Goal: Task Accomplishment & Management: Manage account settings

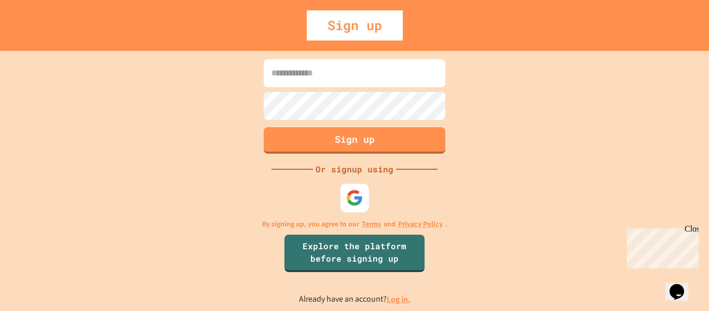
click at [354, 190] on img at bounding box center [354, 197] width 17 height 17
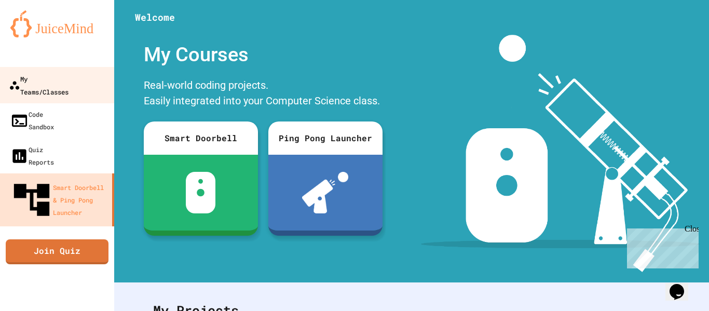
click at [69, 80] on div "My Teams/Classes" at bounding box center [39, 84] width 60 height 25
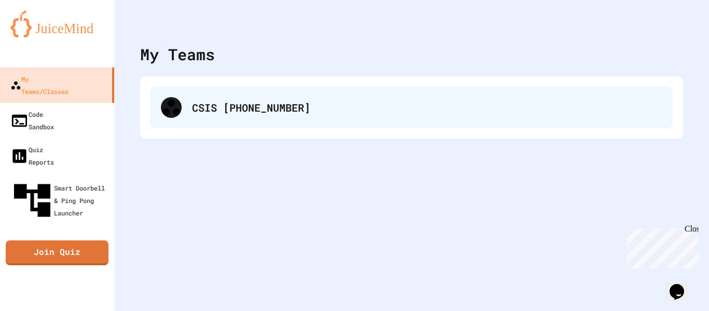
click at [226, 97] on div "CSIS [PHONE_NUMBER]" at bounding box center [412, 108] width 522 height 42
